Goal: Task Accomplishment & Management: Use online tool/utility

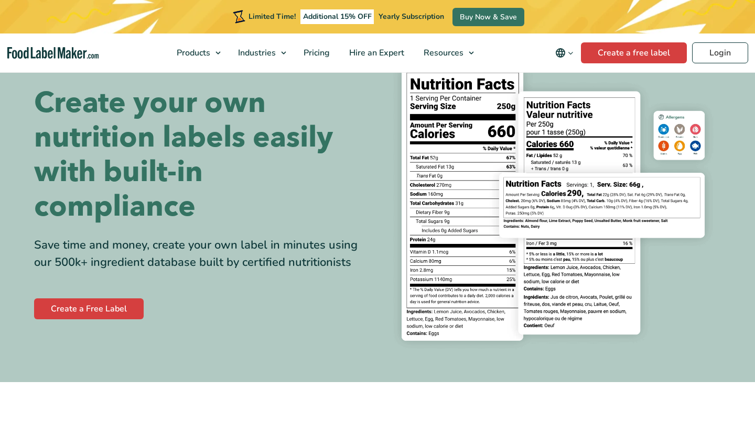
scroll to position [49, 0]
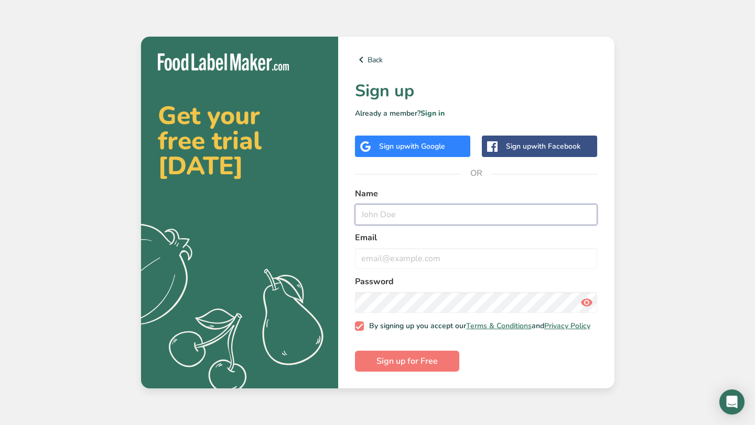
click at [384, 204] on input "text" at bounding box center [476, 214] width 243 height 21
type input "Lauren E"
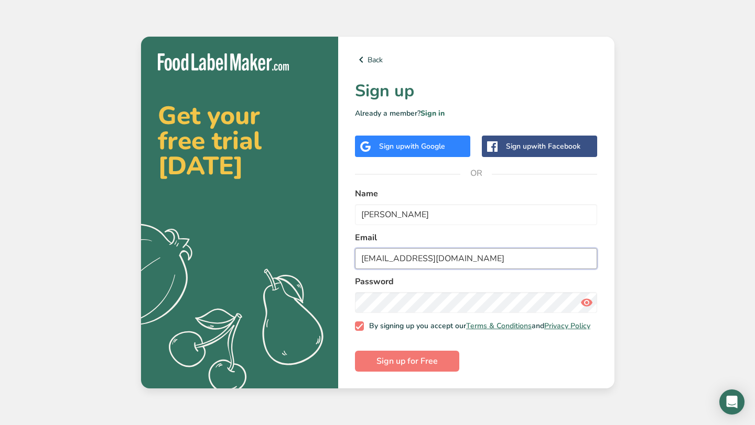
type input "Le4kicks@gmail.com"
click at [359, 323] on label "By signing up you accept our Terms & Conditions and Privacy Policy" at bounding box center [472, 326] width 235 height 9
click at [359, 323] on input "By signing up you accept our Terms & Conditions and Privacy Policy" at bounding box center [358, 326] width 7 height 7
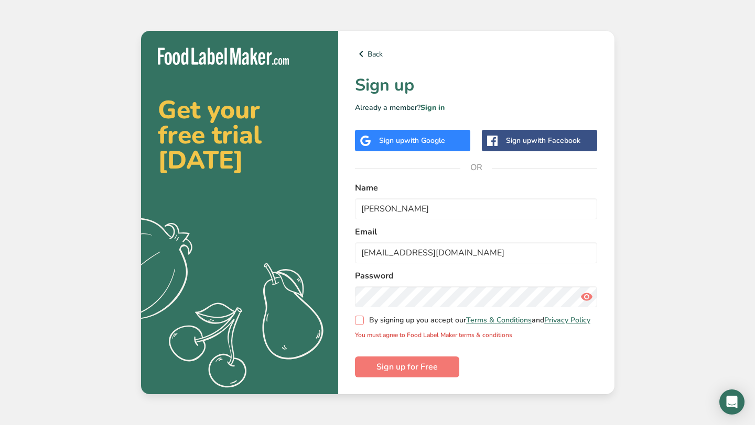
click at [359, 324] on span at bounding box center [359, 320] width 9 height 9
click at [359, 324] on input "By signing up you accept our Terms & Conditions and Privacy Policy" at bounding box center [358, 321] width 7 height 7
checkbox input "true"
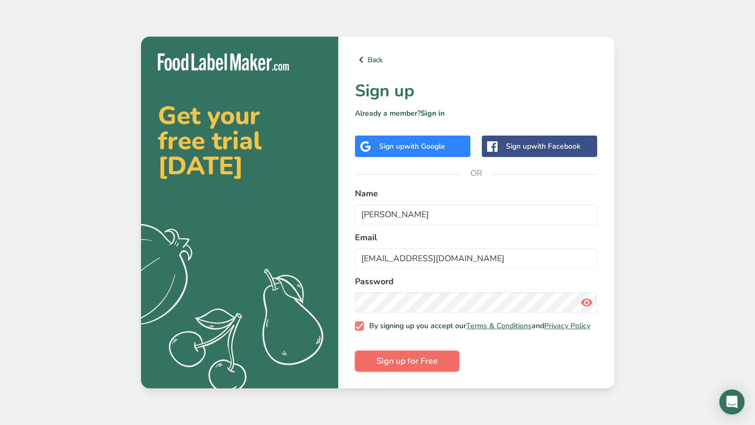
click at [369, 363] on button "Sign up for Free" at bounding box center [407, 361] width 104 height 21
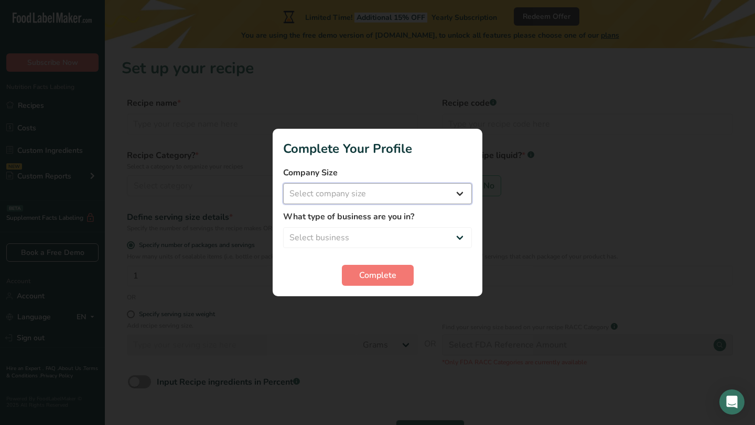
click at [416, 190] on select "Select company size Fewer than 10 Employees 10 to 50 Employees 51 to 500 Employ…" at bounding box center [377, 193] width 189 height 21
select select "1"
click at [412, 237] on select "Select business Packaged Food Manufacturer Restaurant & Cafe Bakery Meal Plans …" at bounding box center [377, 237] width 189 height 21
select select "3"
click at [376, 277] on span "Complete" at bounding box center [377, 275] width 37 height 13
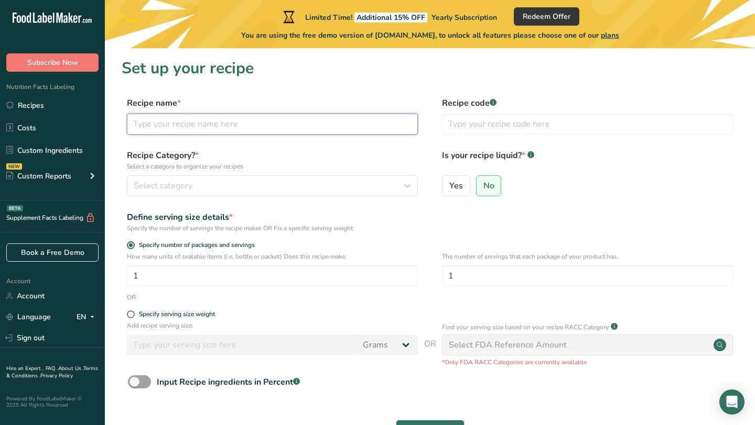
click at [167, 127] on input "text" at bounding box center [272, 124] width 291 height 21
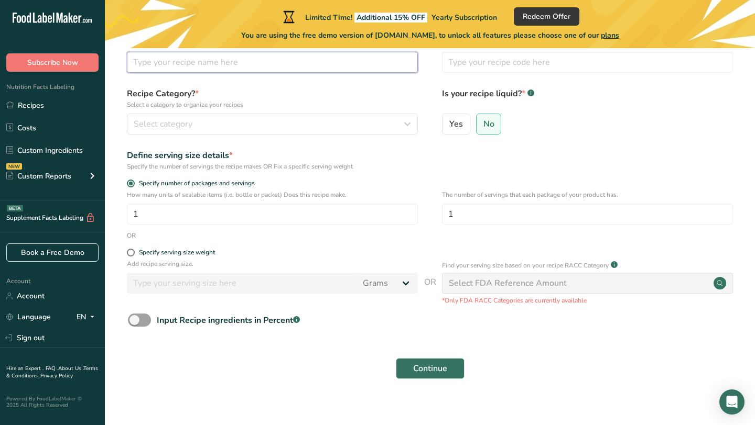
scroll to position [72, 0]
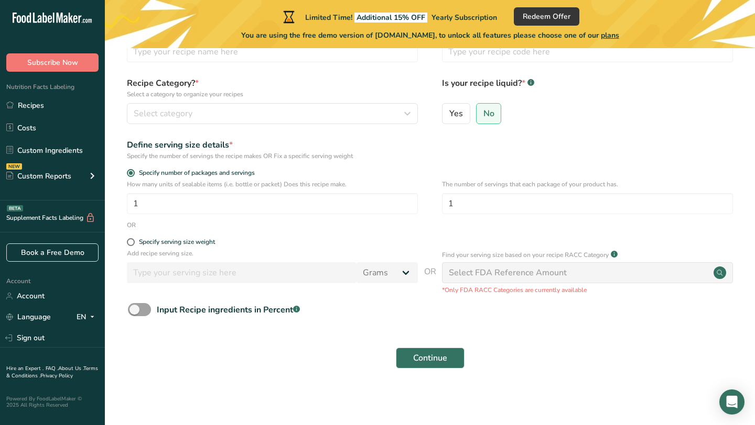
click at [544, 264] on div "Select FDA Reference Amount" at bounding box center [587, 273] width 291 height 21
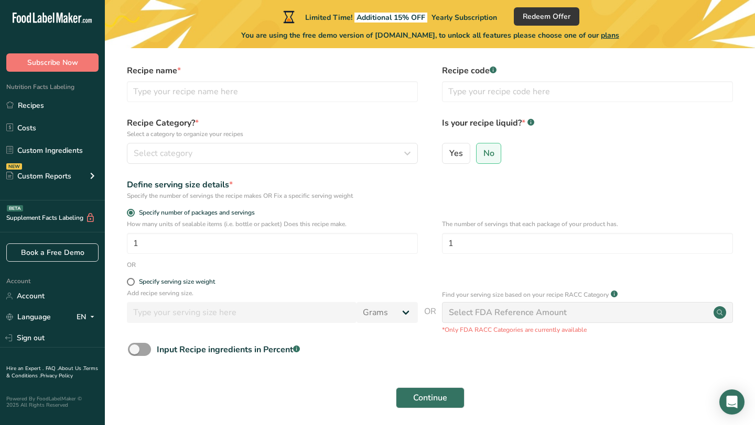
scroll to position [14, 0]
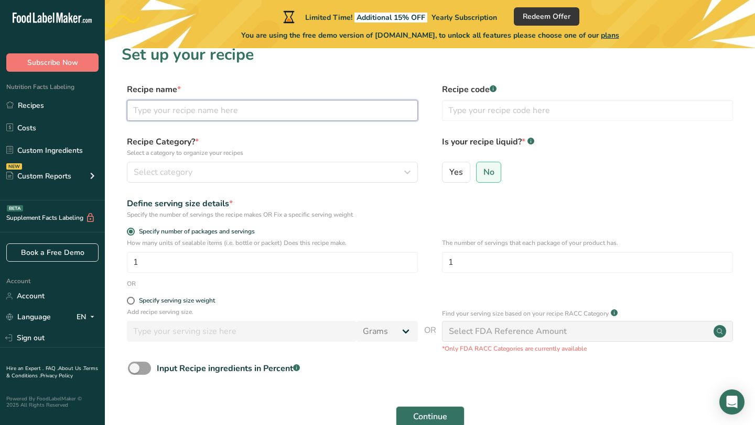
click at [269, 115] on input "text" at bounding box center [272, 110] width 291 height 21
type input "S"
type input "W"
type input "Sourdough Sandwich Loaf"
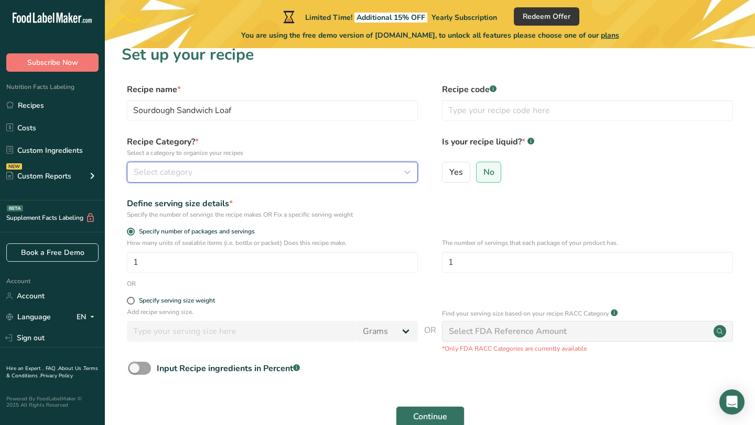
click at [250, 180] on button "Select category" at bounding box center [272, 172] width 291 height 21
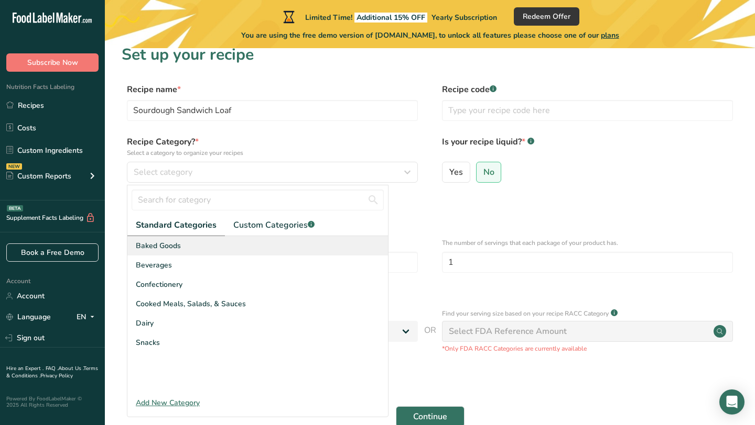
click at [255, 252] on div "Baked Goods" at bounding box center [257, 245] width 260 height 19
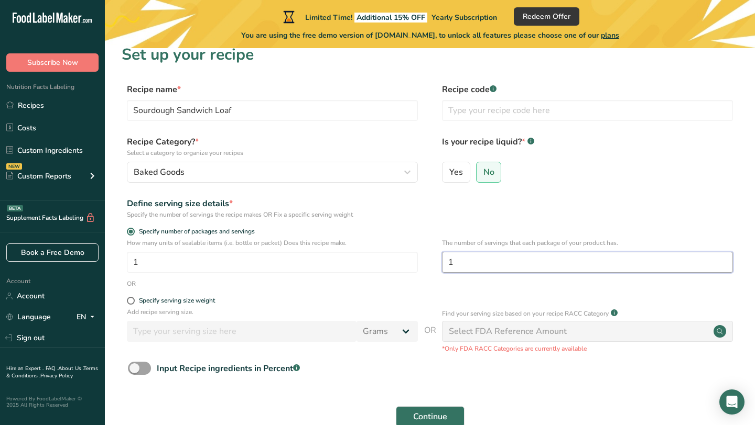
click at [510, 268] on input "1" at bounding box center [587, 262] width 291 height 21
type input "12"
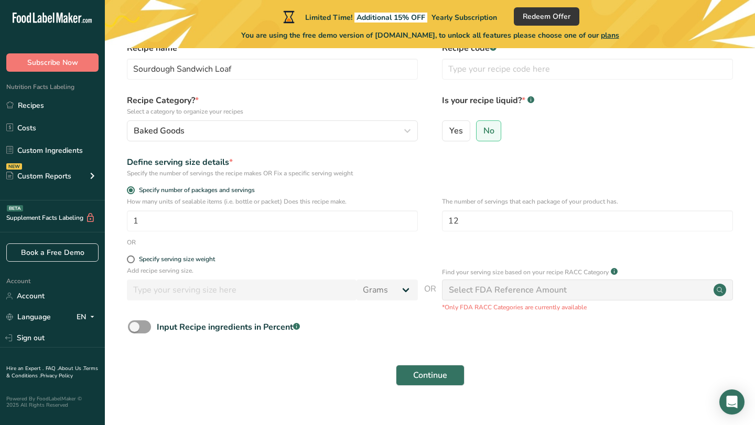
scroll to position [57, 0]
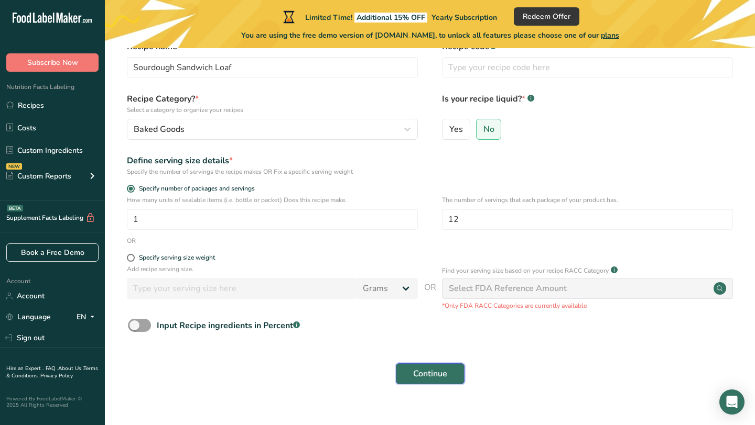
click at [437, 372] on span "Continue" at bounding box center [430, 374] width 34 height 13
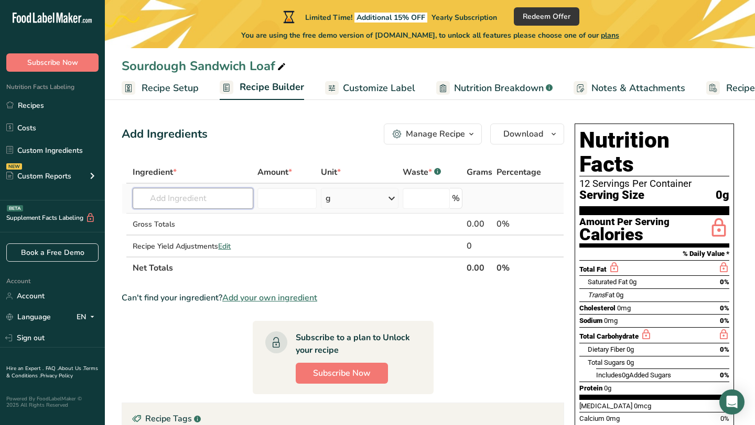
click at [188, 200] on input "text" at bounding box center [193, 198] width 121 height 21
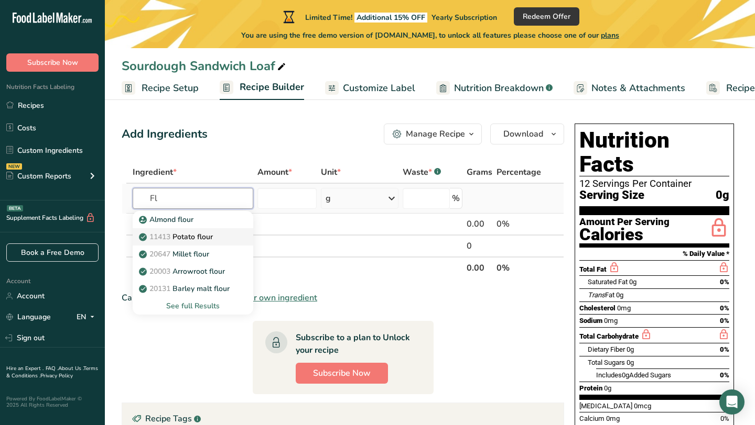
type input "F"
type input "Bread flour"
click at [202, 219] on p "20129 Wheat flours, bread, unenriched" at bounding box center [211, 219] width 141 height 11
type input "Wheat flours, bread, unenriched"
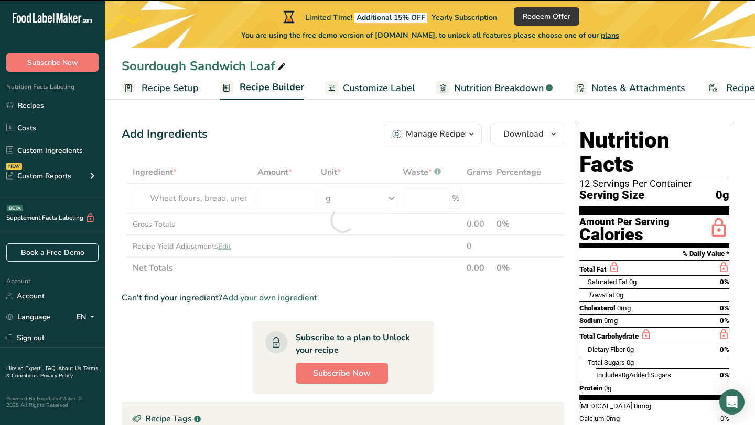
type input "0"
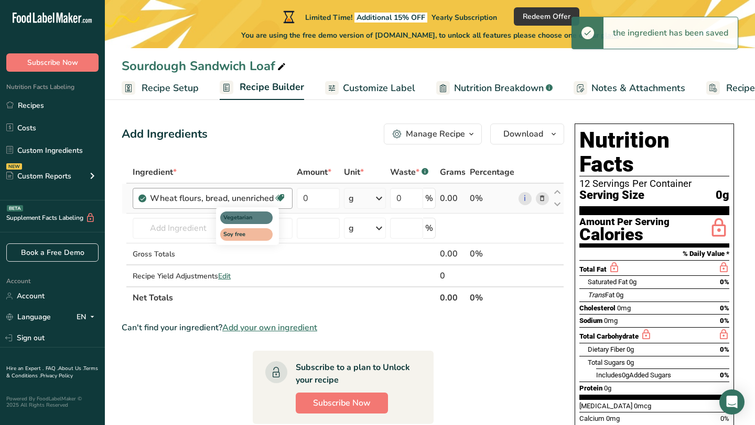
click at [278, 198] on icon at bounding box center [280, 198] width 10 height 16
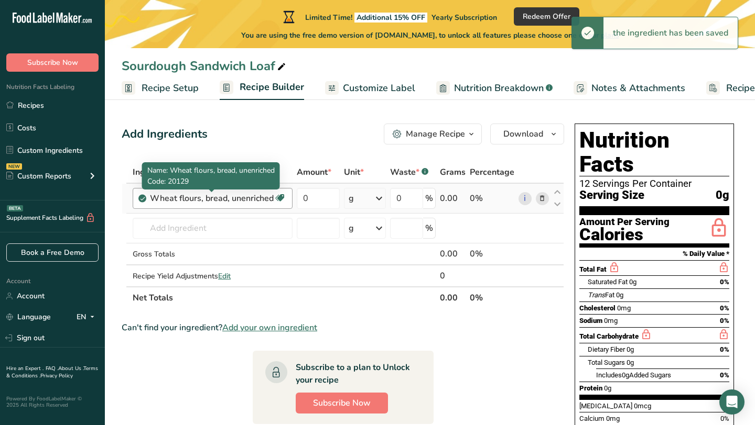
click at [213, 199] on div "Wheat flours, bread, unenriched" at bounding box center [212, 198] width 124 height 13
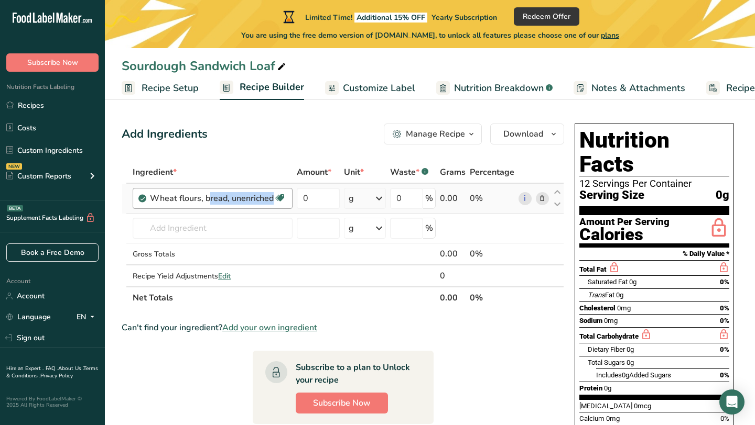
click at [213, 198] on div "Wheat flours, bread, unenriched" at bounding box center [212, 198] width 124 height 13
click at [544, 198] on icon at bounding box center [541, 198] width 7 height 11
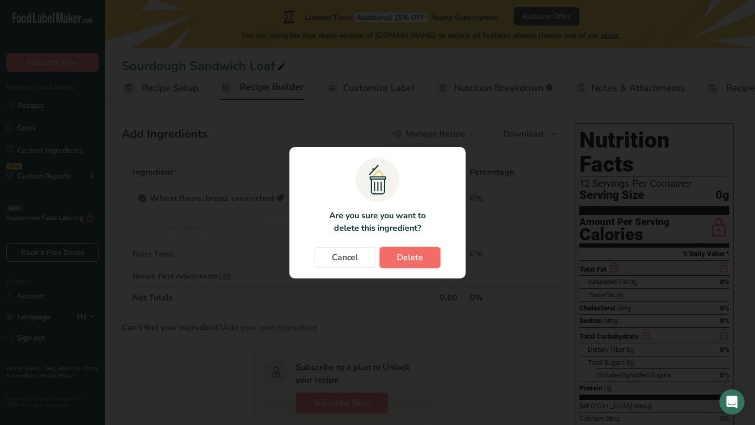
click at [406, 261] on span "Delete" at bounding box center [410, 258] width 26 height 13
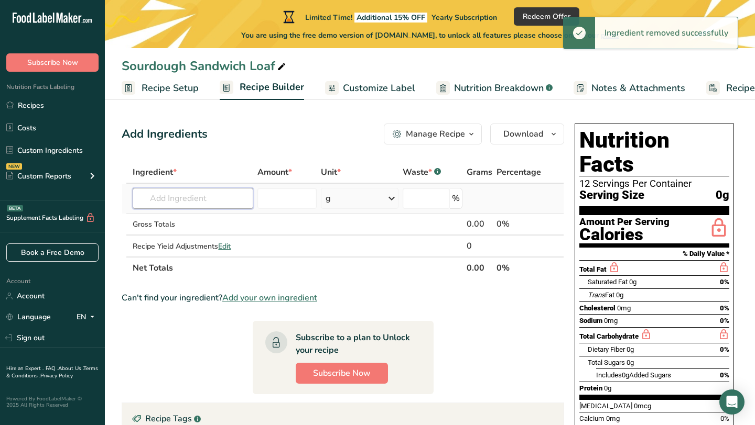
click at [190, 199] on input "text" at bounding box center [193, 198] width 121 height 21
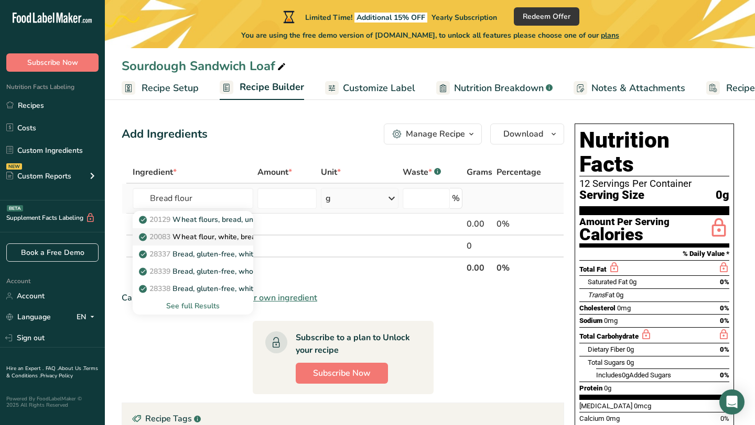
click at [201, 233] on p "20083 Wheat flour, white, bread, enriched" at bounding box center [216, 237] width 151 height 11
type input "Wheat flour, white, bread, enriched"
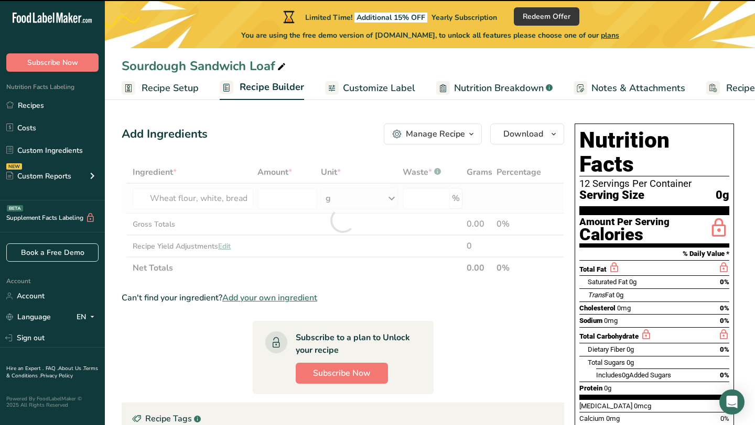
type input "0"
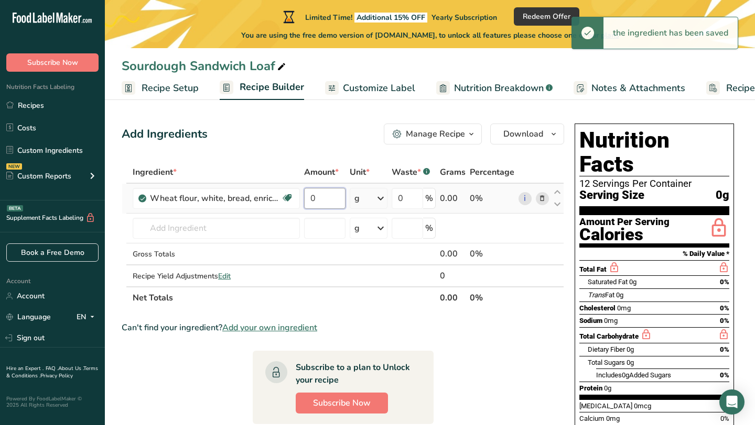
click at [321, 197] on input "0" at bounding box center [324, 198] width 41 height 21
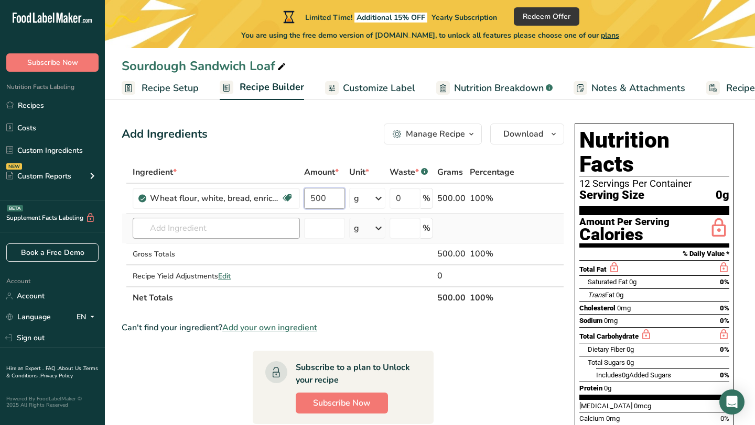
type input "500"
click at [227, 224] on div "Ingredient * Amount * Unit * Waste * .a-a{fill:#347362;}.b-a{fill:#fff;} Grams …" at bounding box center [343, 235] width 442 height 148
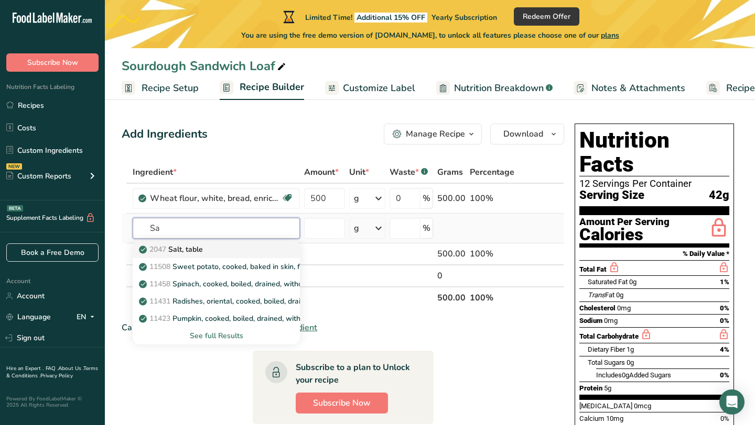
type input "S"
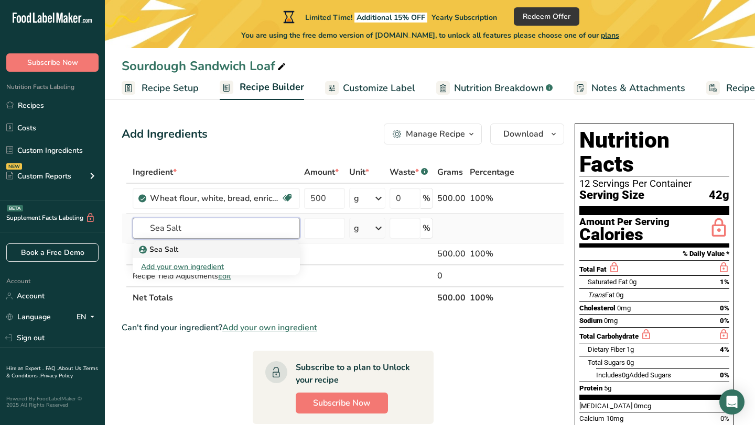
type input "Sea Salt"
click at [204, 250] on div "Sea Salt" at bounding box center [208, 249] width 134 height 11
type input "Sea Salt"
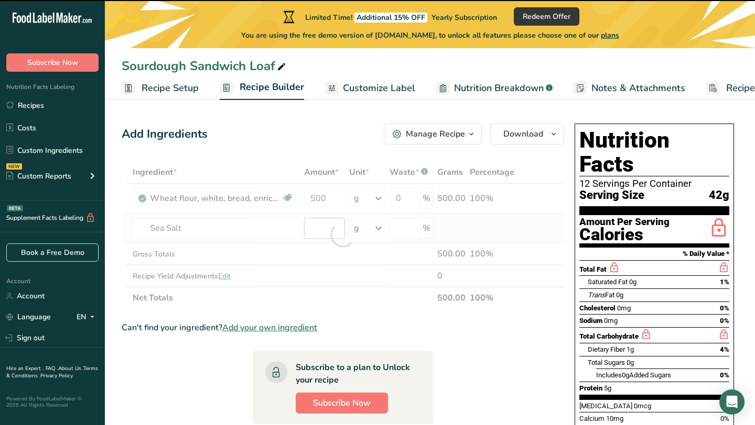
type input "0"
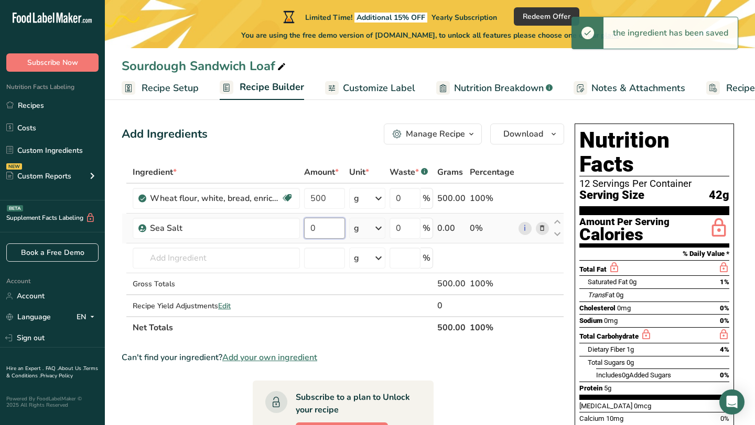
click at [325, 230] on input "0" at bounding box center [324, 228] width 40 height 21
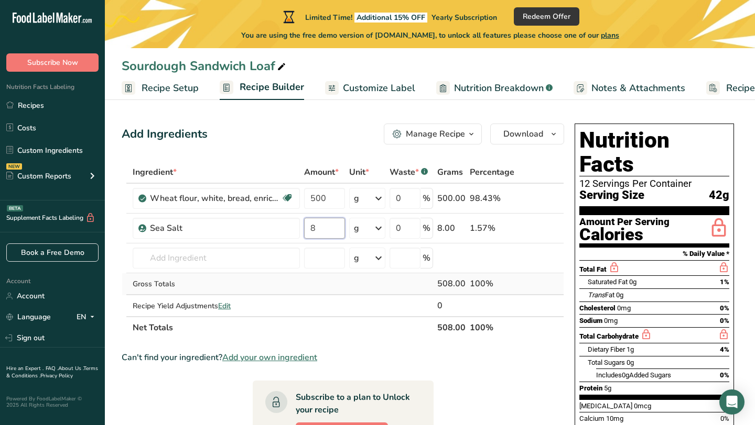
type input "8"
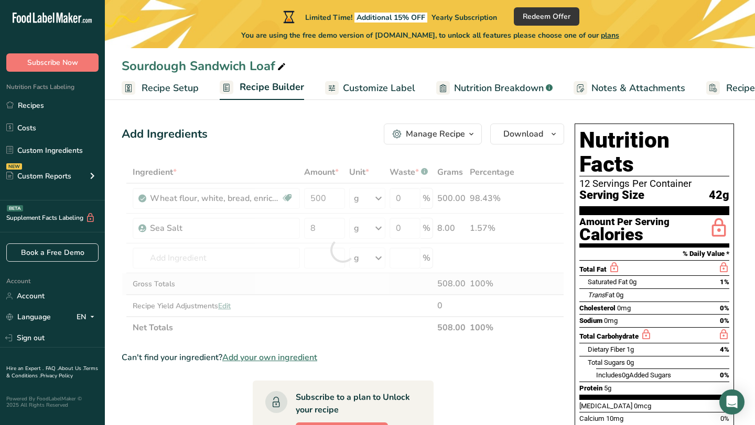
click at [391, 280] on div "Ingredient * Amount * Unit * Waste * .a-a{fill:#347362;}.b-a{fill:#fff;} Grams …" at bounding box center [343, 250] width 442 height 178
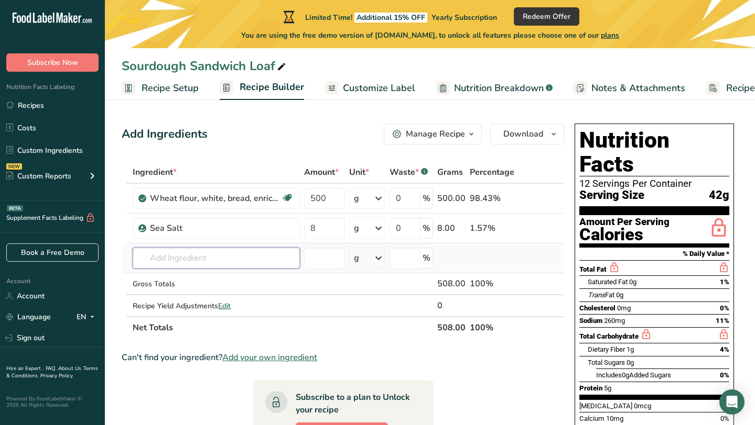
click at [246, 266] on input "text" at bounding box center [216, 258] width 167 height 21
type input "W"
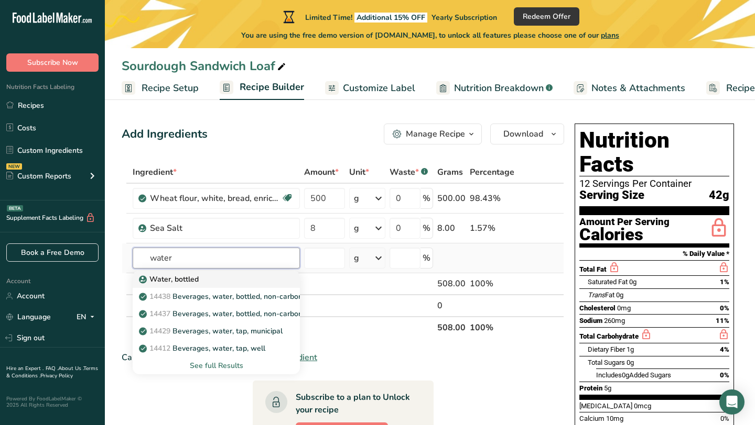
type input "water"
click at [242, 281] on div "Water, bottled" at bounding box center [208, 279] width 134 height 11
type input "Water, bottled"
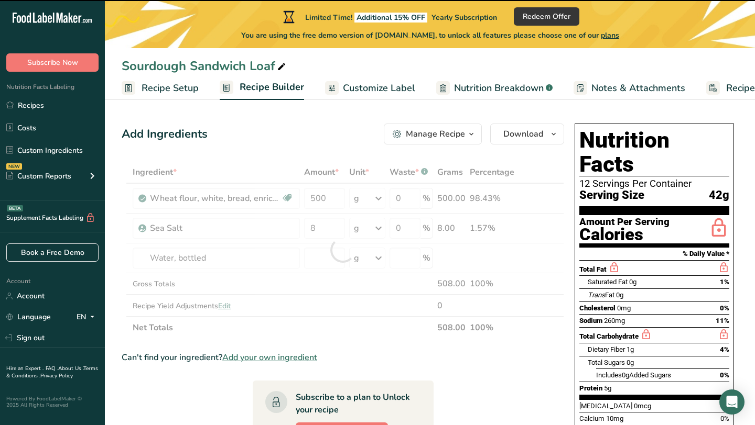
type input "0"
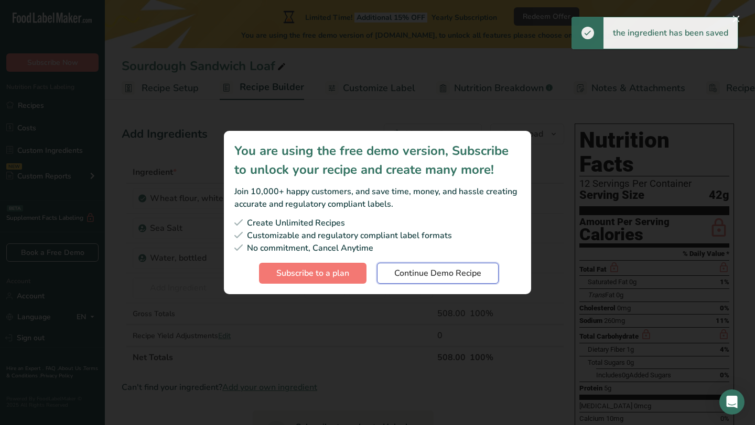
click at [403, 278] on span "Continue Demo Recipe" at bounding box center [437, 273] width 87 height 13
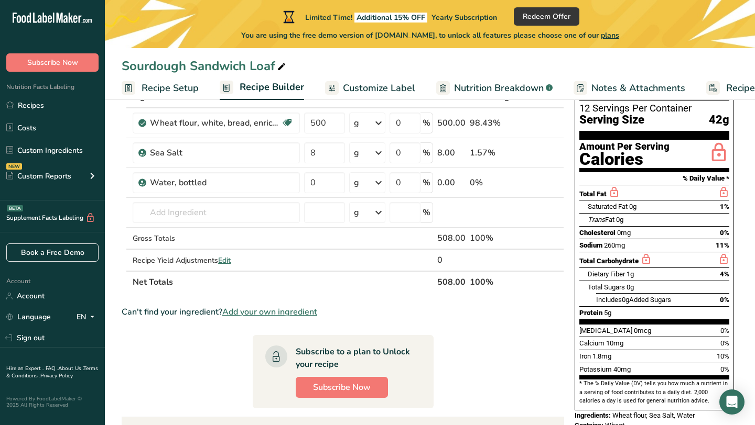
scroll to position [70, 0]
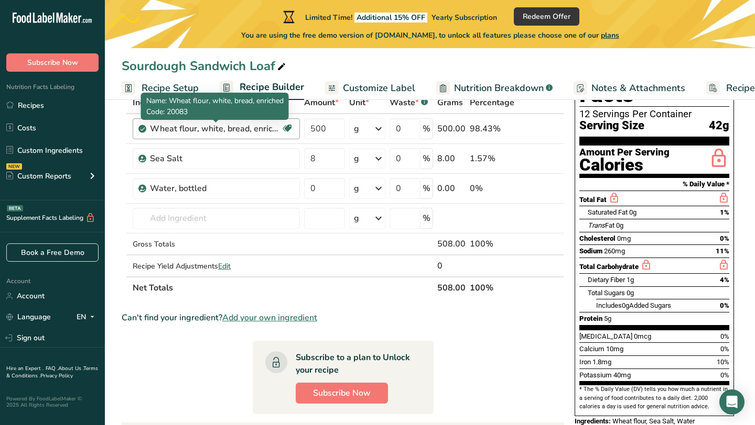
click at [227, 128] on div "Wheat flour, white, bread, enriched" at bounding box center [215, 129] width 131 height 13
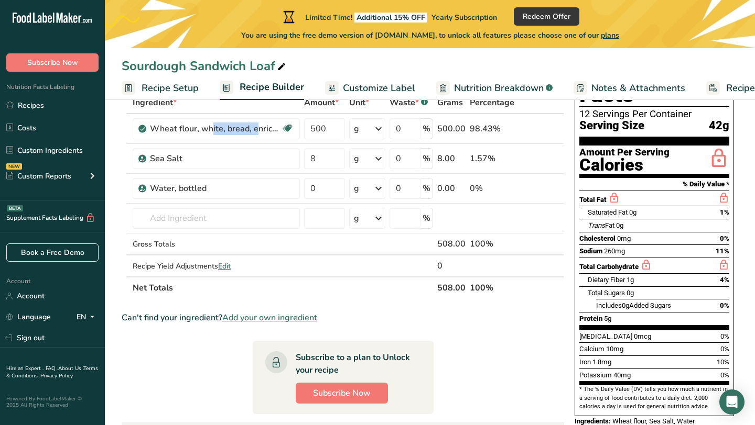
click at [146, 129] on body ".a-20{fill:#fff;} Subscribe Now Nutrition Facts Labeling Recipes Costs Custom I…" at bounding box center [377, 271] width 755 height 682
click at [541, 129] on icon at bounding box center [541, 129] width 7 height 11
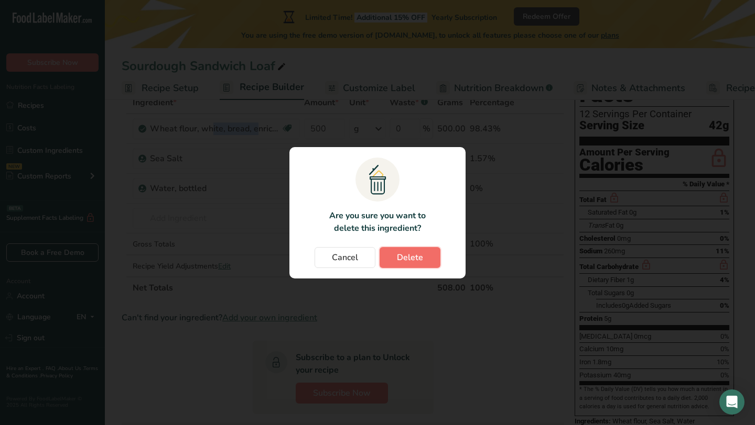
click at [410, 254] on span "Delete" at bounding box center [410, 258] width 26 height 13
type input "8"
type input "0"
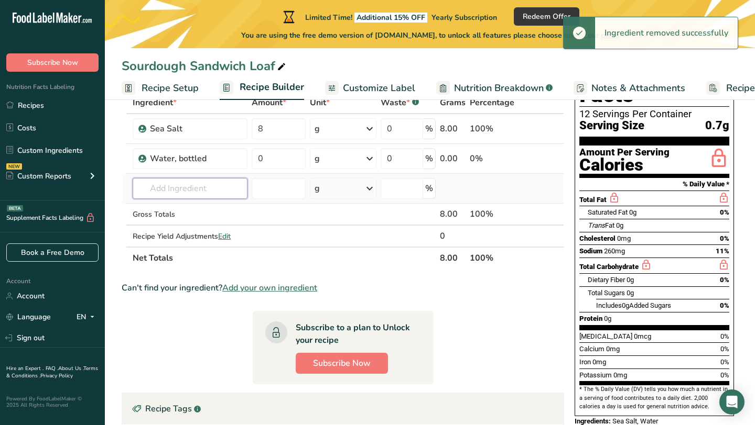
click at [192, 192] on input "text" at bounding box center [190, 188] width 114 height 21
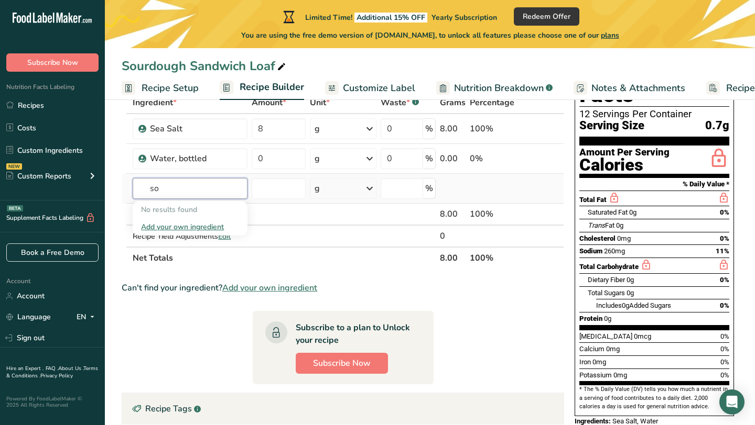
type input "s"
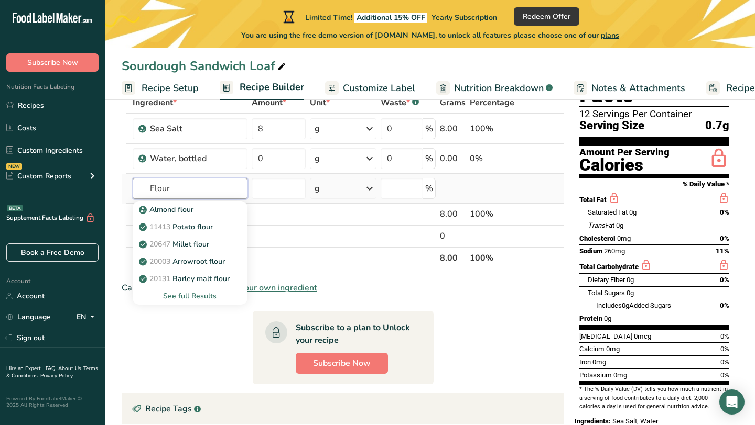
type input "Flour"
click at [203, 294] on div "See full Results" at bounding box center [189, 296] width 97 height 11
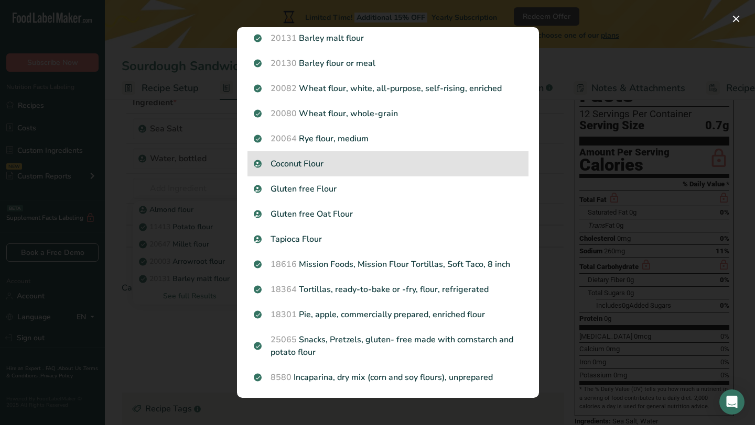
scroll to position [156, 0]
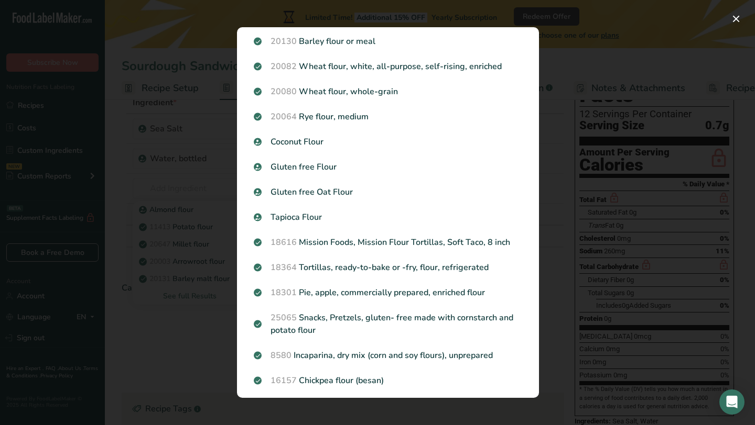
click at [573, 313] on div "Search results modal" at bounding box center [377, 212] width 755 height 425
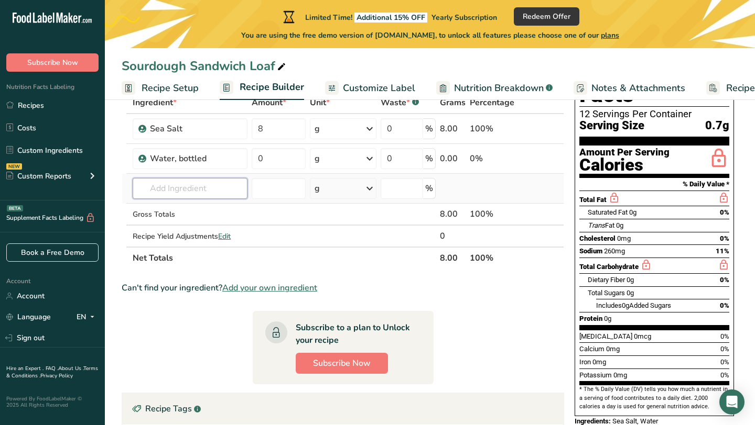
click at [174, 196] on input "text" at bounding box center [190, 188] width 114 height 21
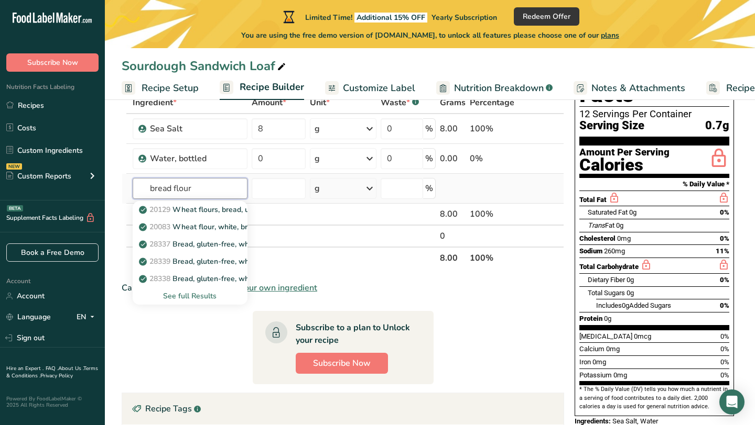
type input "bread flour"
click at [195, 297] on div "See full Results" at bounding box center [189, 296] width 97 height 11
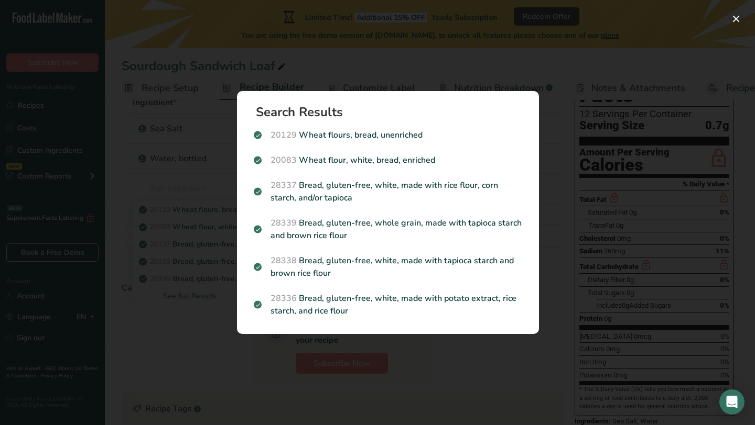
click at [453, 377] on div "Search results modal" at bounding box center [377, 212] width 755 height 425
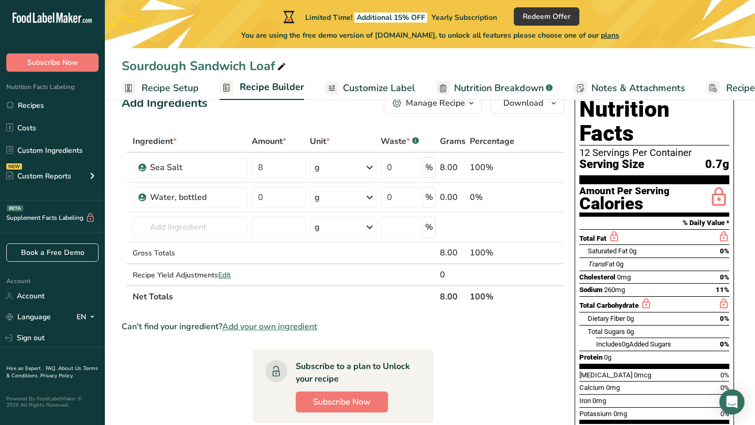
scroll to position [19, 0]
